Goal: Book appointment/travel/reservation

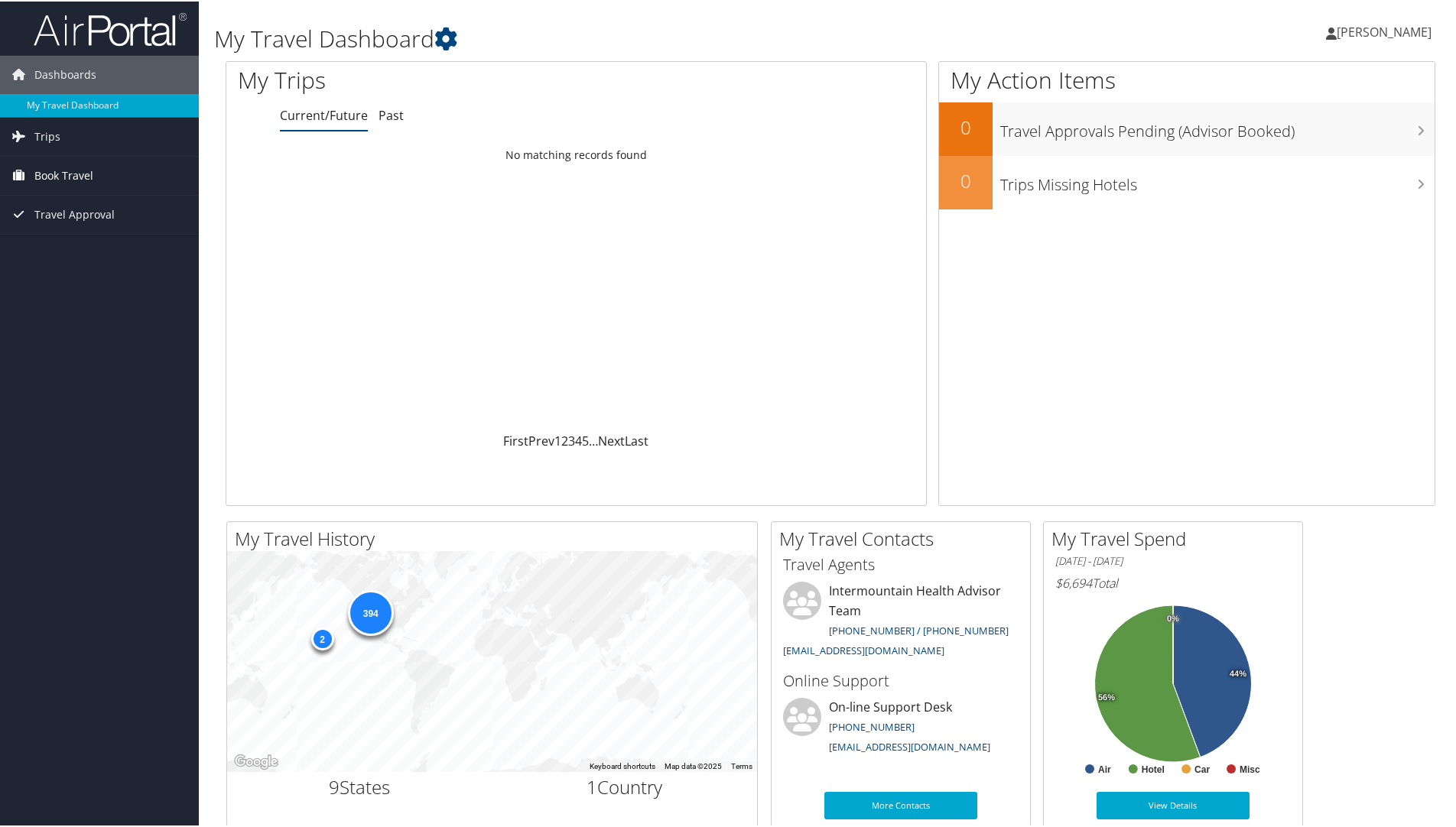
click at [90, 175] on span "Book Travel" at bounding box center [64, 174] width 59 height 38
click at [72, 246] on link "Book/Manage Online Trips" at bounding box center [99, 250] width 199 height 23
click at [98, 242] on link "Book/Manage Online Trips" at bounding box center [99, 250] width 199 height 23
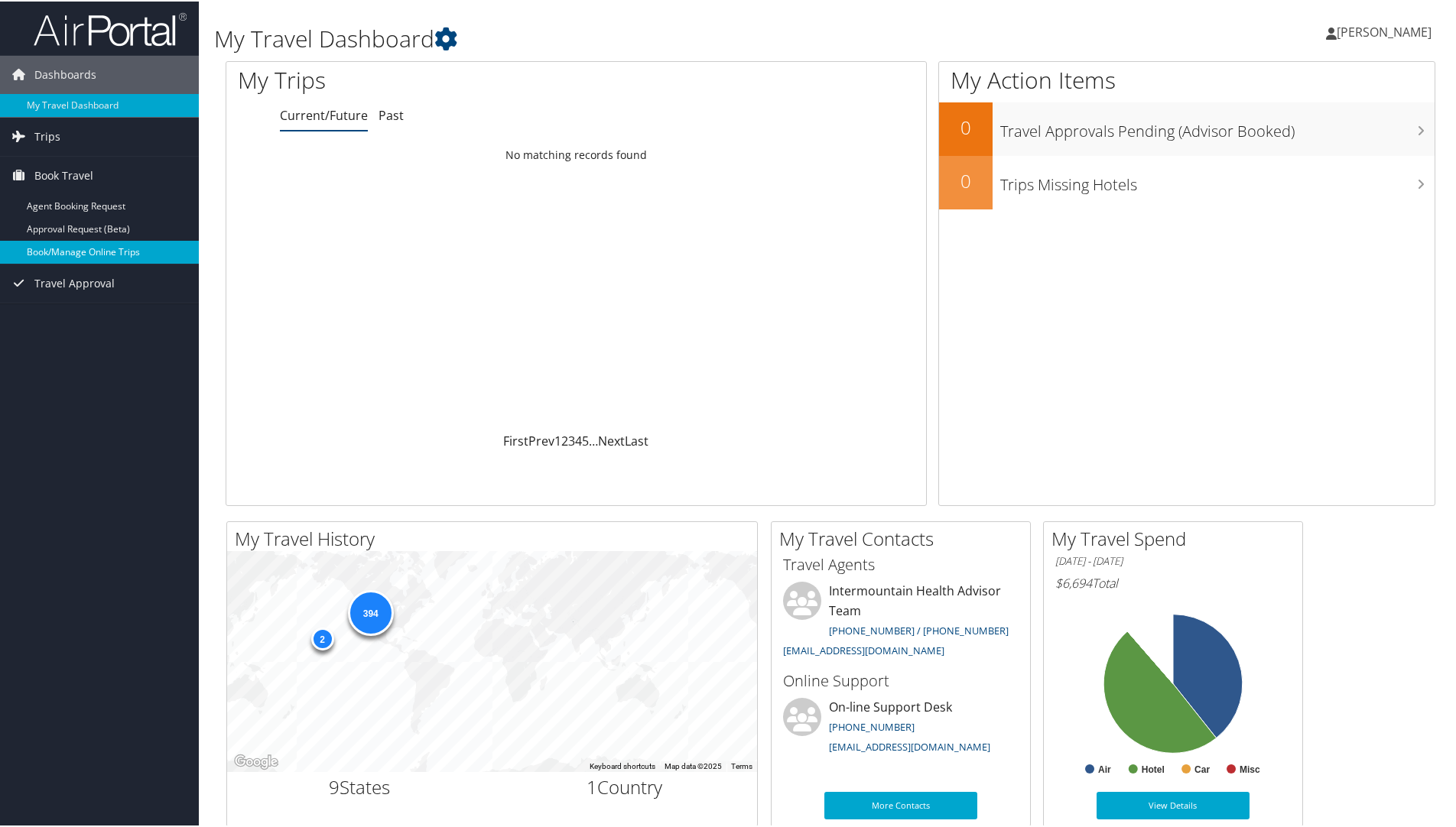
click at [99, 247] on link "Book/Manage Online Trips" at bounding box center [99, 250] width 199 height 23
